Goal: Task Accomplishment & Management: Manage account settings

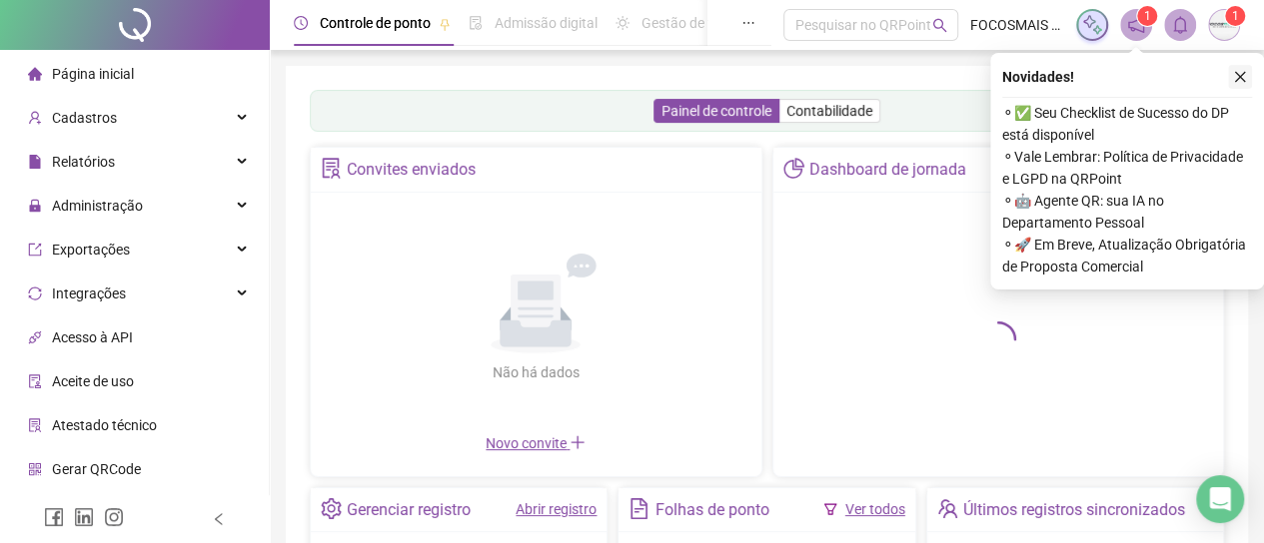
click at [1236, 76] on icon "close" at bounding box center [1240, 77] width 14 height 14
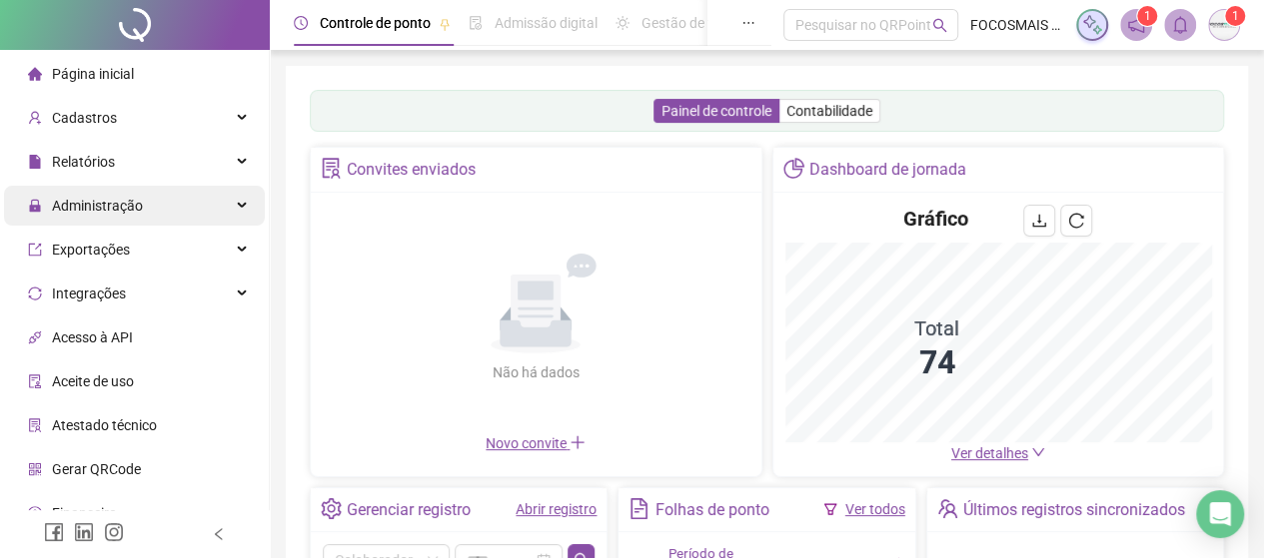
click at [104, 209] on span "Administração" at bounding box center [97, 206] width 91 height 16
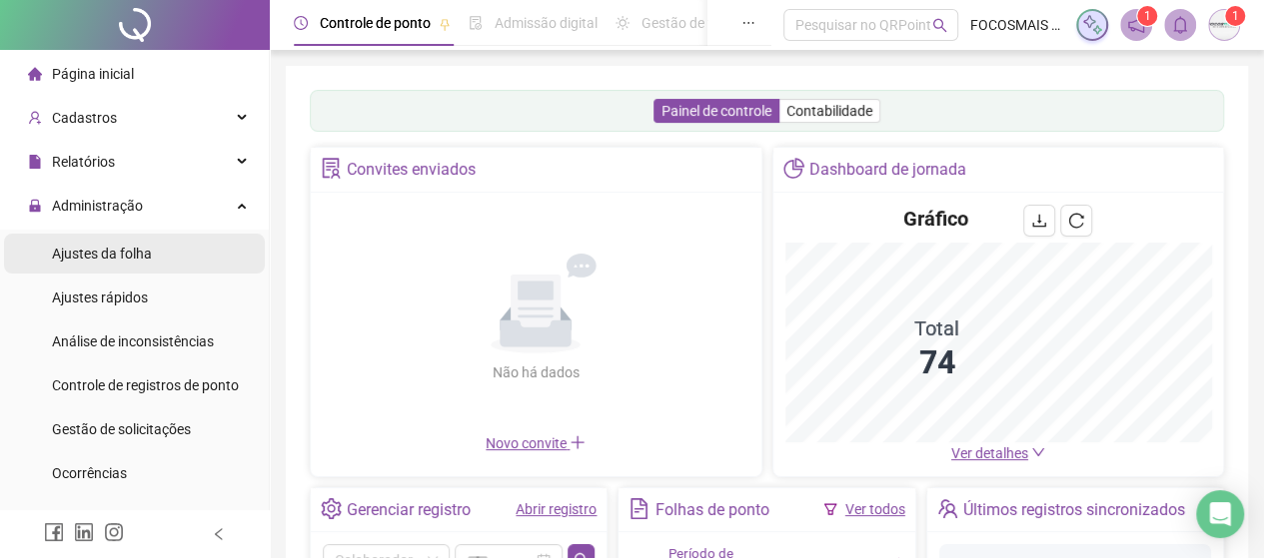
click at [104, 253] on span "Ajustes da folha" at bounding box center [102, 254] width 100 height 16
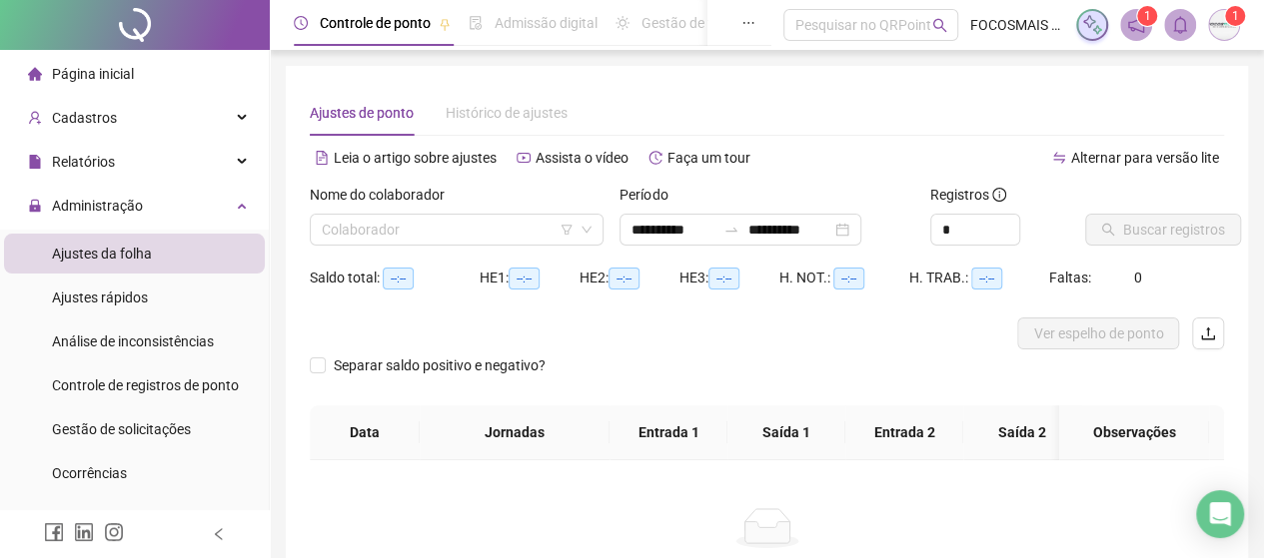
type input "**********"
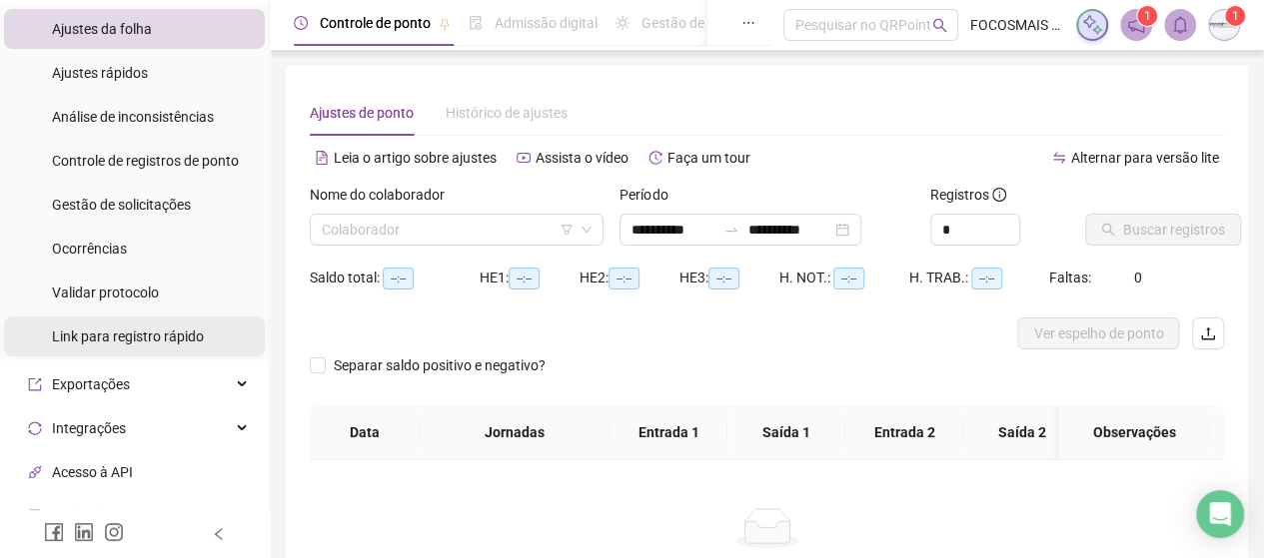
scroll to position [233, 0]
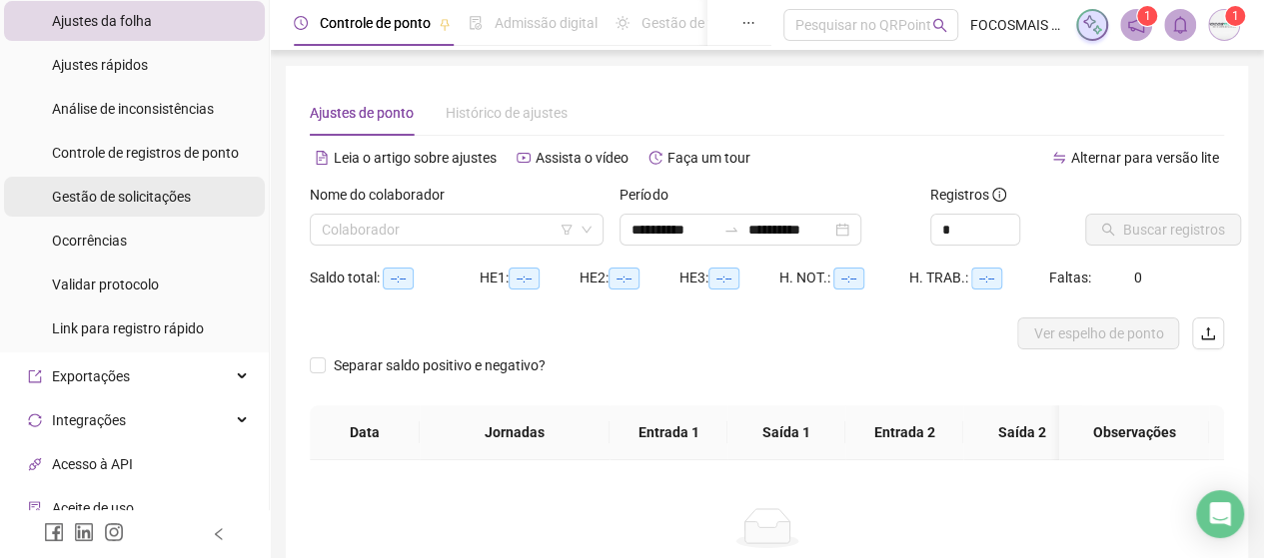
click at [124, 197] on span "Gestão de solicitações" at bounding box center [121, 197] width 139 height 16
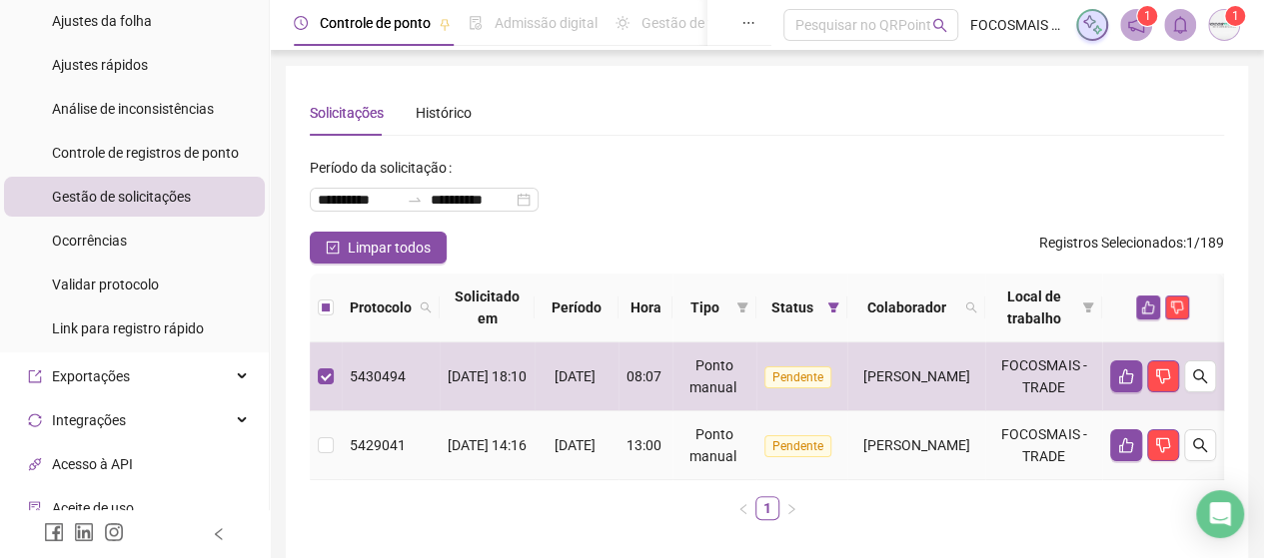
click at [311, 478] on td at bounding box center [326, 446] width 32 height 69
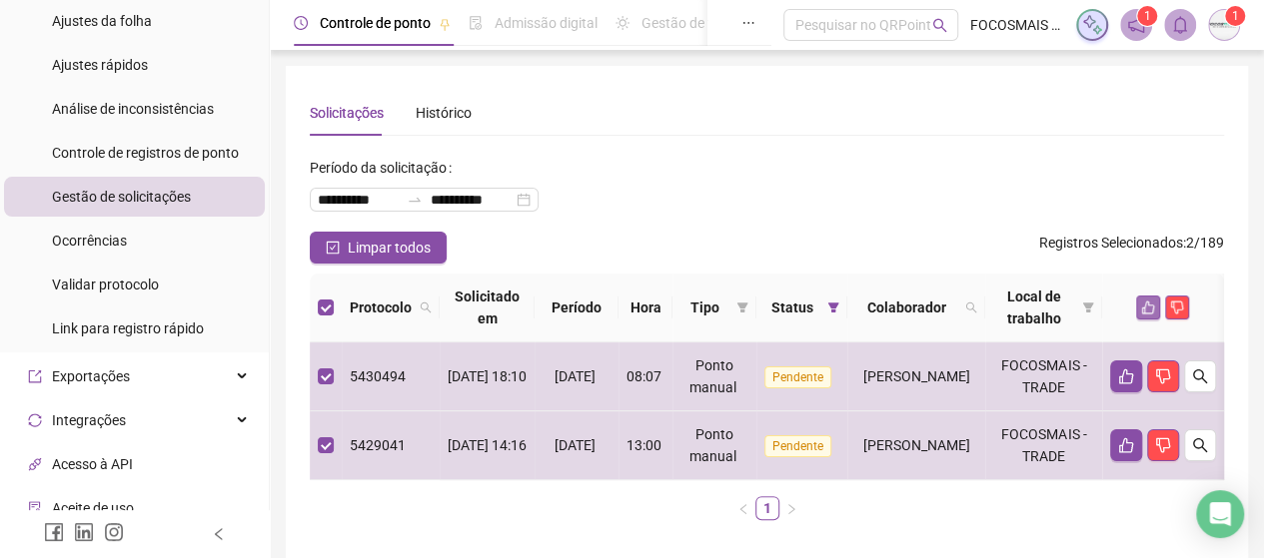
click at [1155, 303] on icon "like" at bounding box center [1148, 308] width 14 height 14
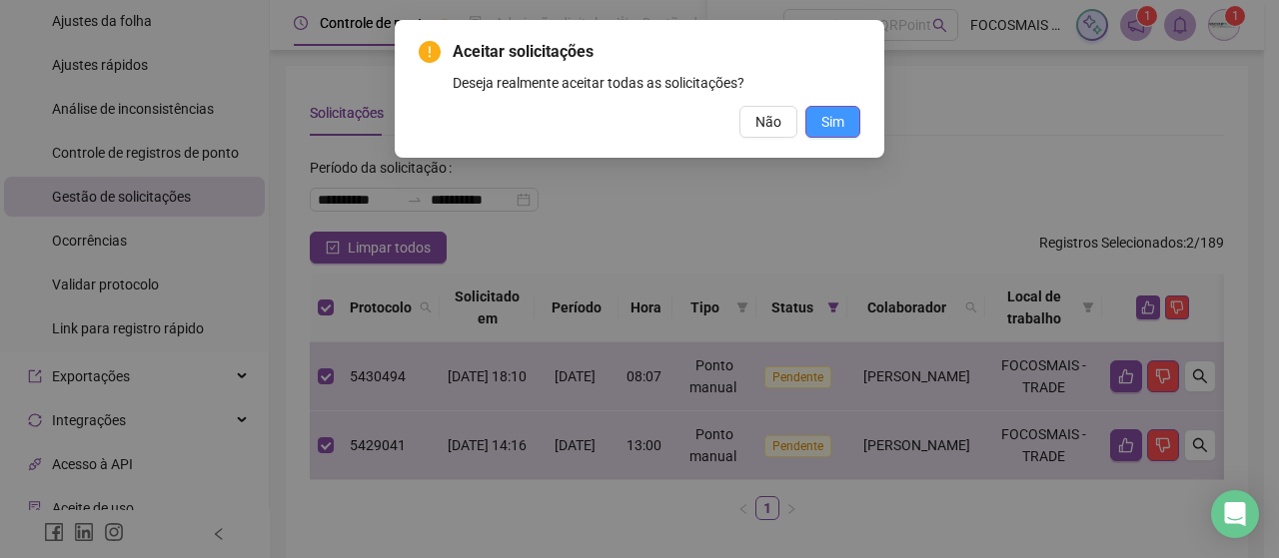
click at [843, 129] on span "Sim" at bounding box center [832, 122] width 23 height 22
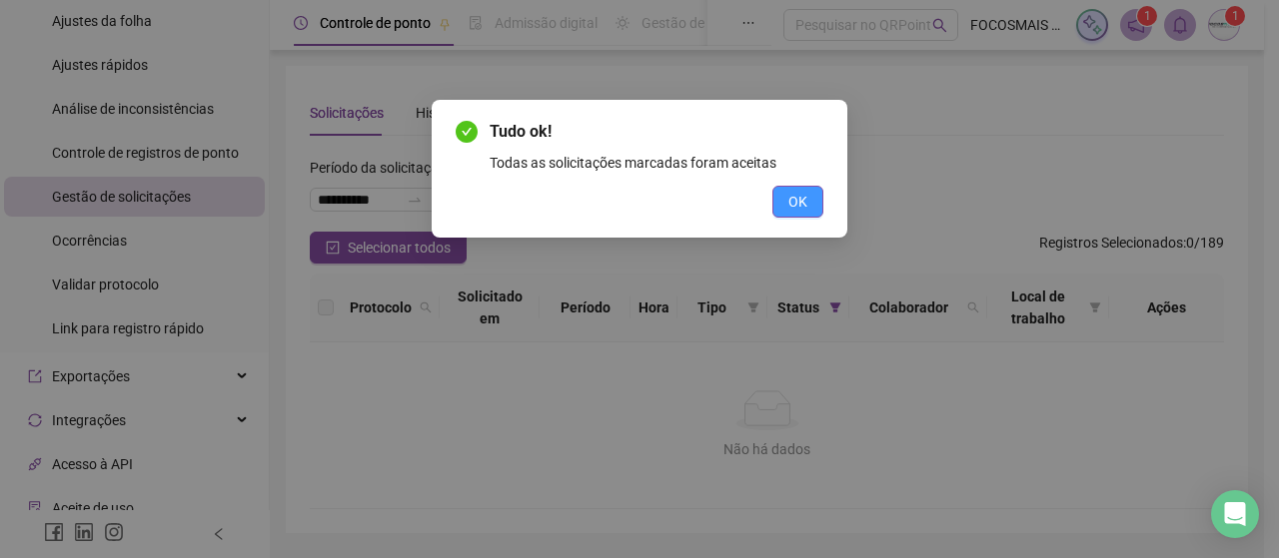
click at [807, 209] on button "OK" at bounding box center [797, 202] width 51 height 32
